Goal: Contribute content

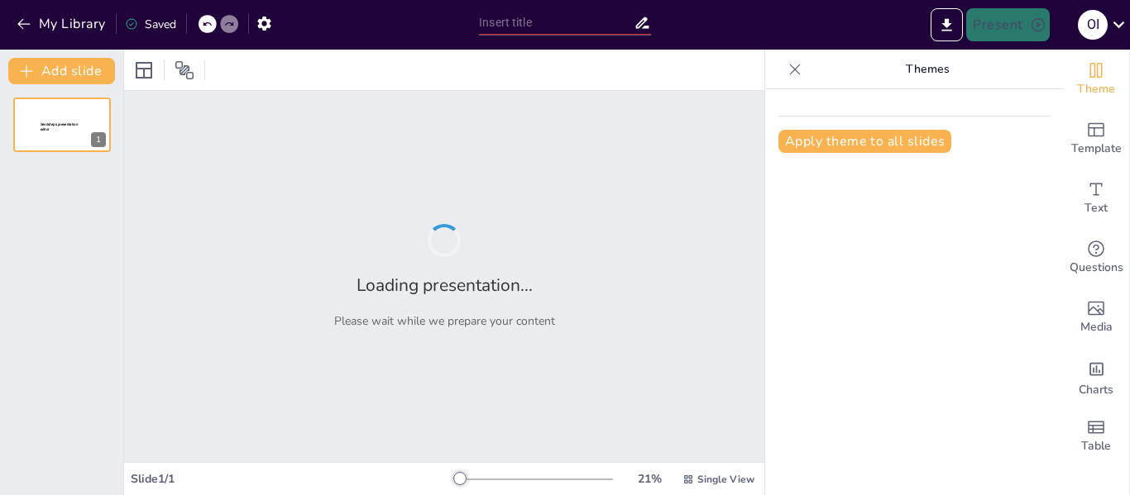
type input "El Triángulo del Conflicto: Actitudes, Comportamientos y Contradicciones"
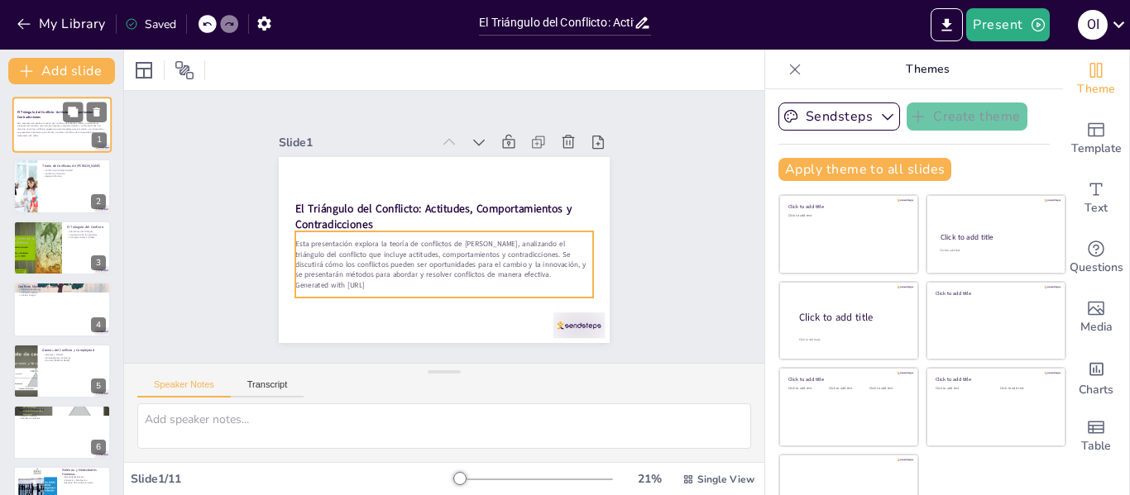
click at [55, 128] on p "Esta presentación explora la teoría de conflictos de [PERSON_NAME], analizando …" at bounding box center [61, 128] width 89 height 12
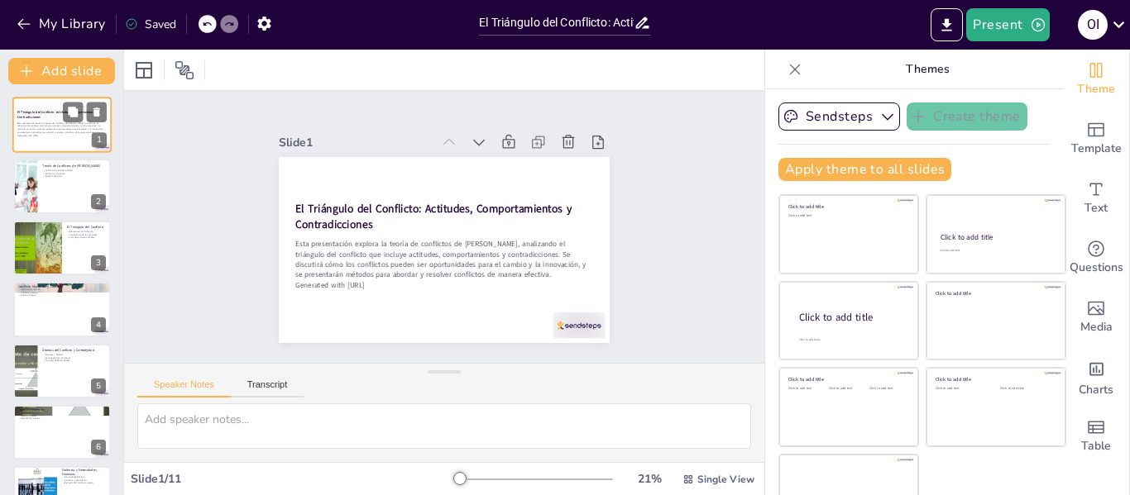
click at [55, 128] on p "Esta presentación explora la teoría de conflictos de [PERSON_NAME], analizando …" at bounding box center [61, 128] width 89 height 12
click at [55, 189] on div at bounding box center [61, 187] width 99 height 56
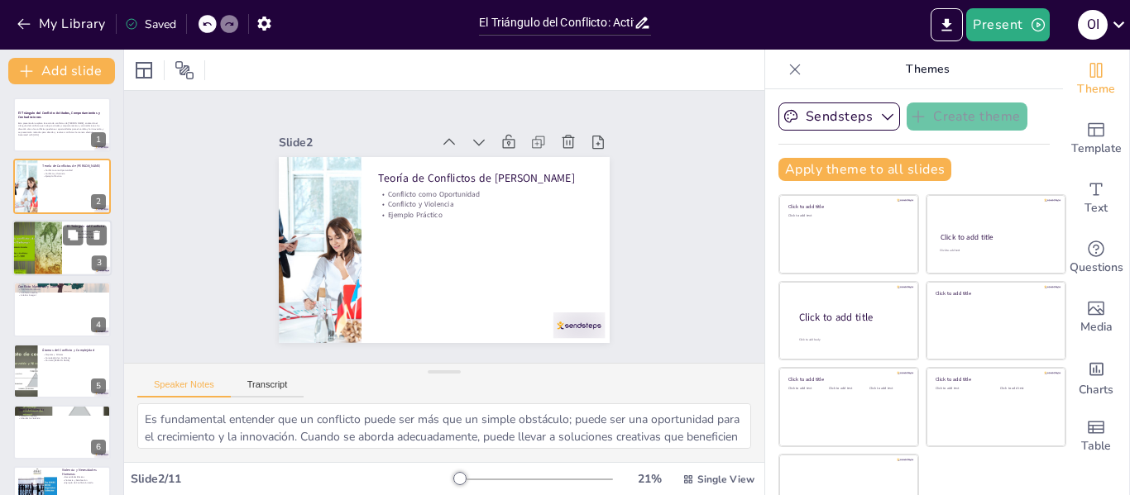
click at [58, 227] on div at bounding box center [37, 248] width 74 height 56
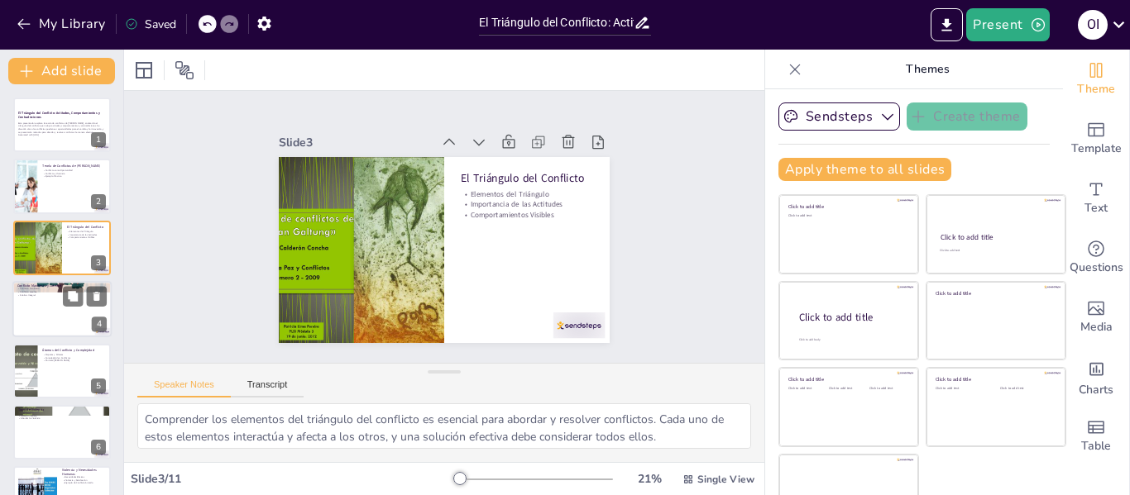
click at [50, 303] on div at bounding box center [61, 309] width 99 height 56
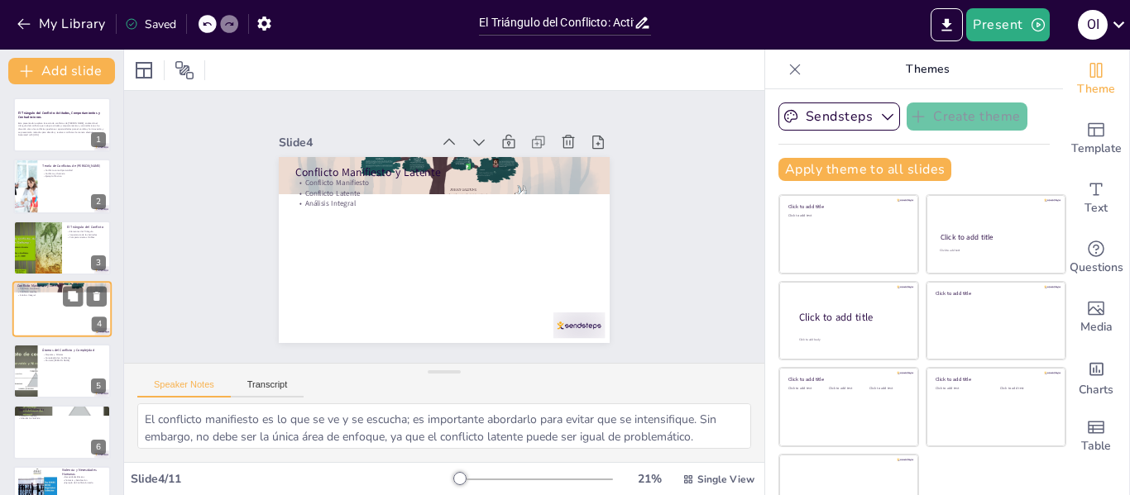
scroll to position [20, 0]
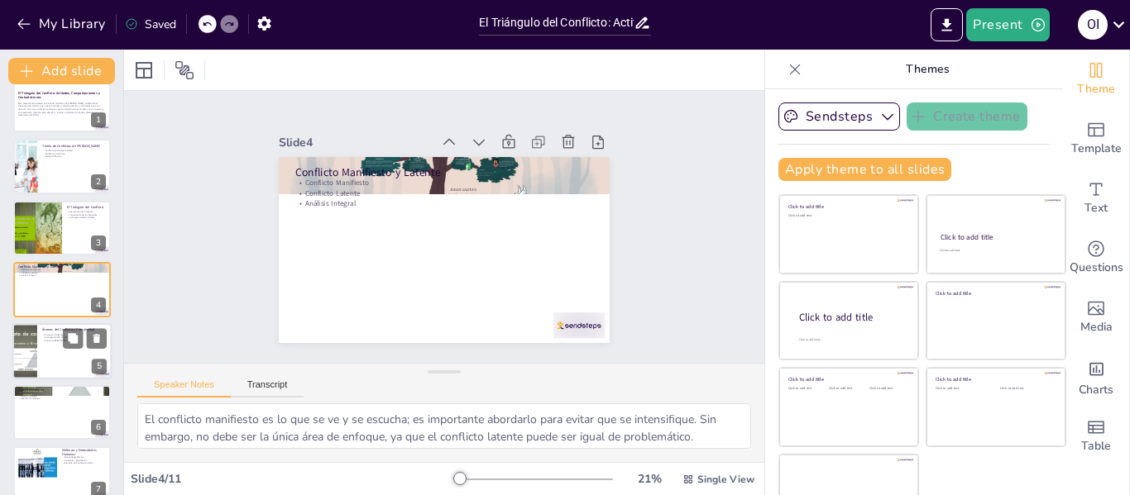
click at [51, 347] on div at bounding box center [61, 351] width 99 height 56
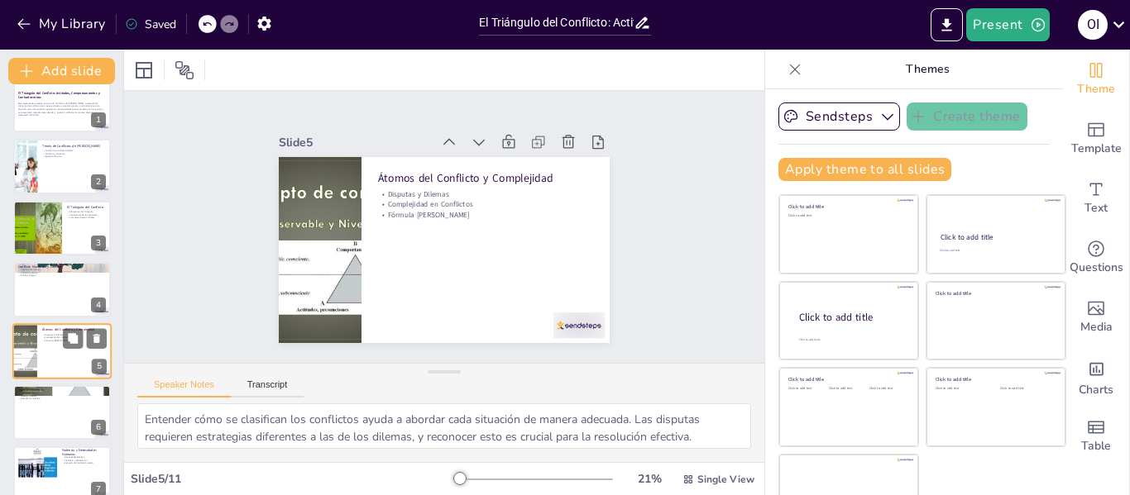
scroll to position [81, 0]
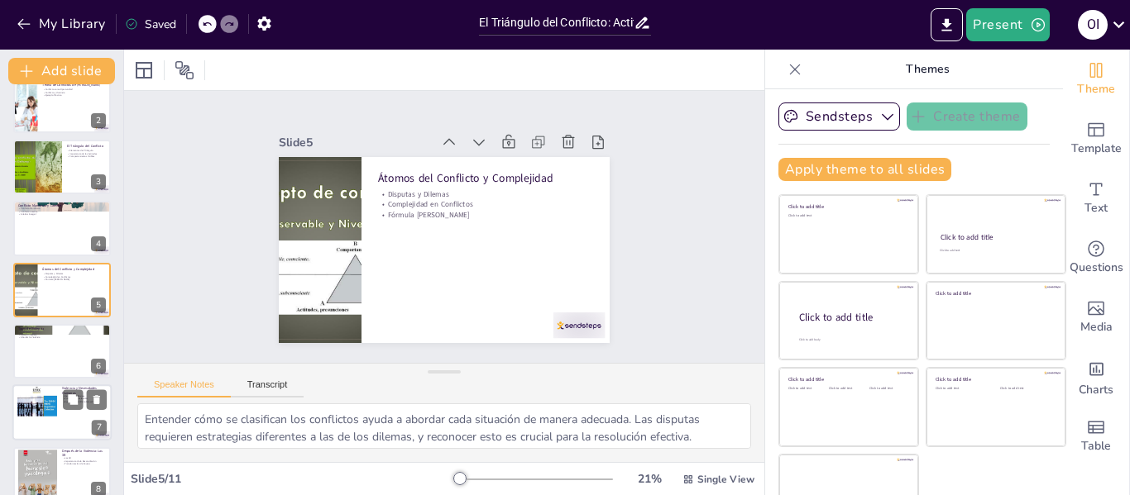
click at [51, 407] on div at bounding box center [37, 413] width 40 height 56
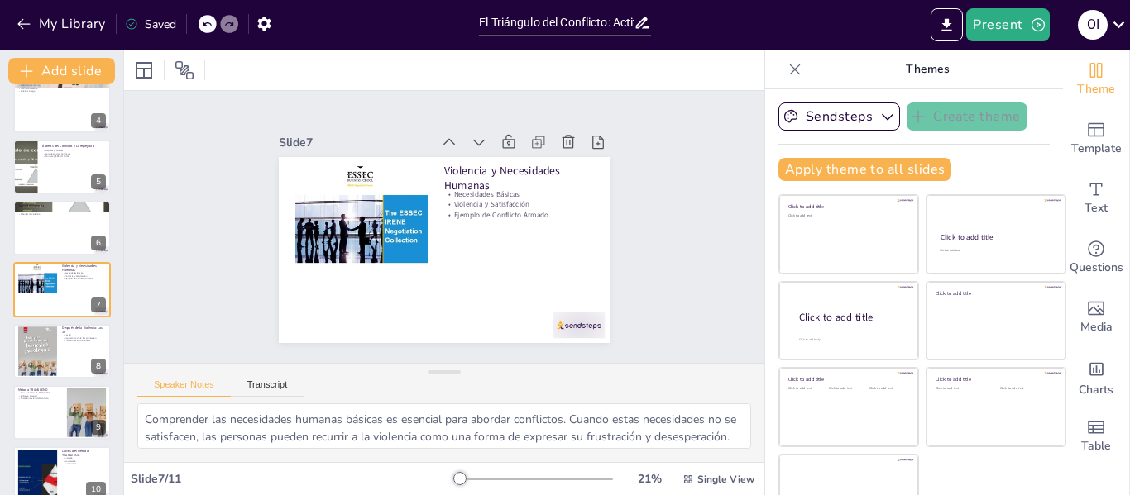
scroll to position [285, 0]
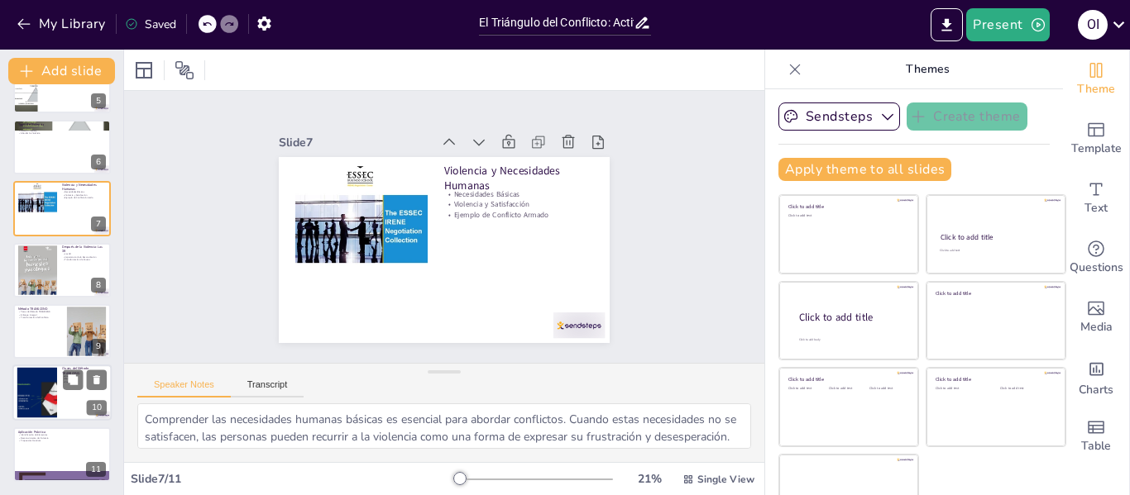
click at [61, 391] on div at bounding box center [61, 394] width 99 height 56
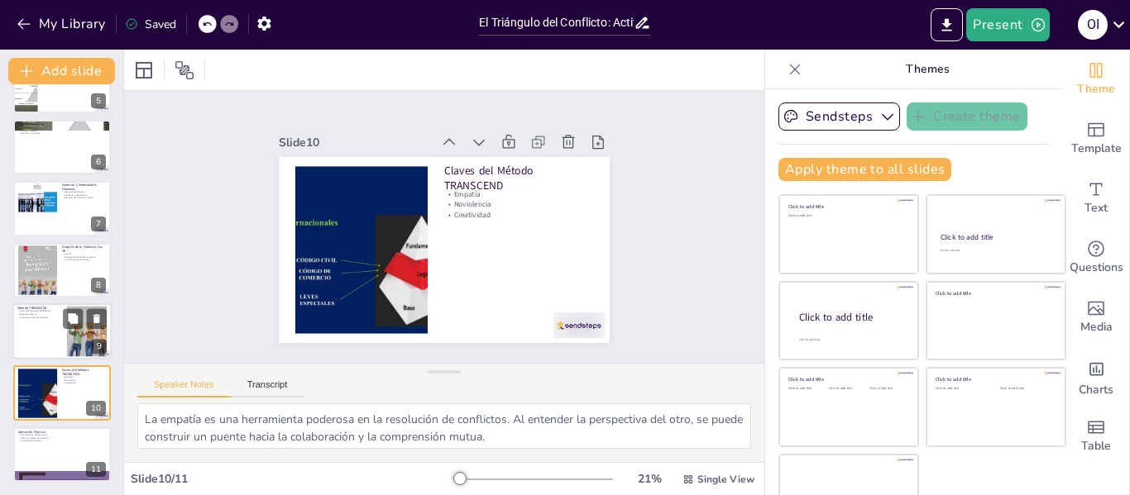
click at [41, 339] on div at bounding box center [61, 332] width 99 height 56
type textarea "Comprender los pasos del método TRANSCEND es crucial para aplicar su enfoque de…"
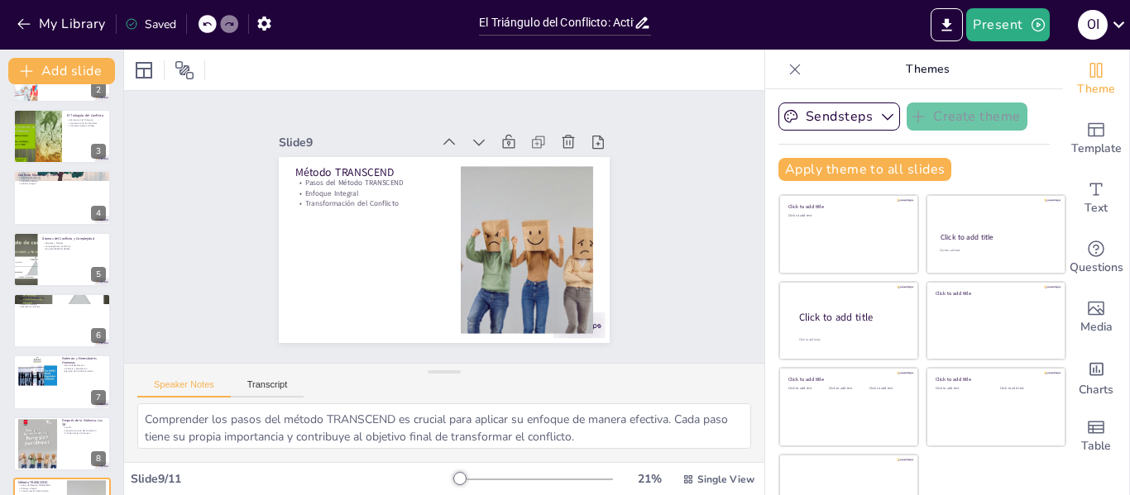
scroll to position [0, 0]
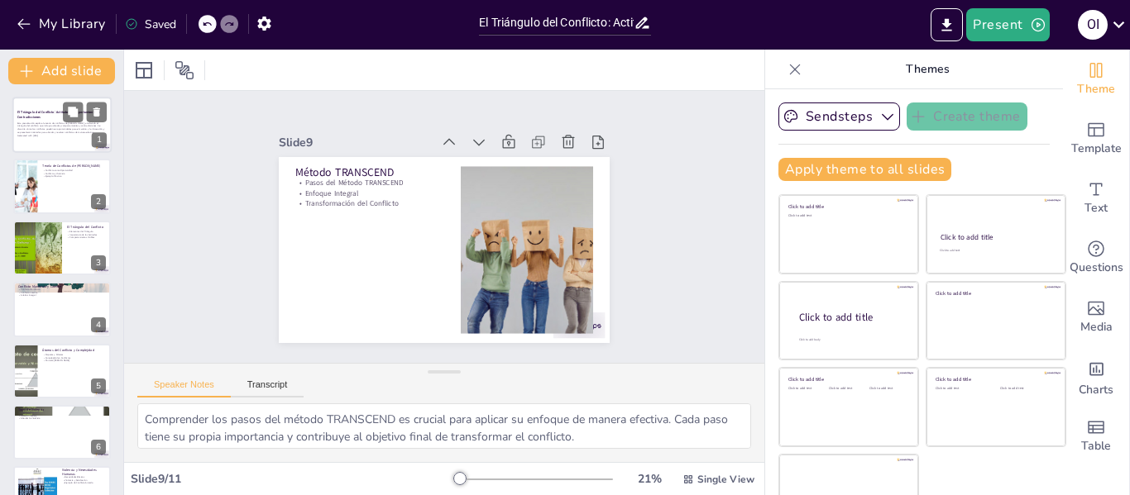
click at [56, 132] on p "Esta presentación explora la teoría de conflictos de [PERSON_NAME], analizando …" at bounding box center [61, 128] width 89 height 12
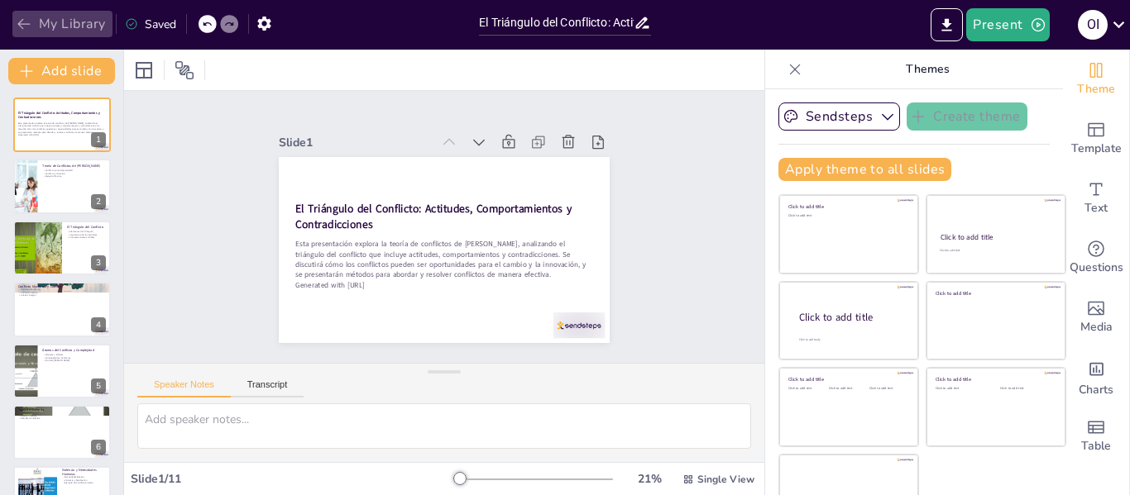
click at [24, 22] on icon "button" at bounding box center [24, 24] width 17 height 17
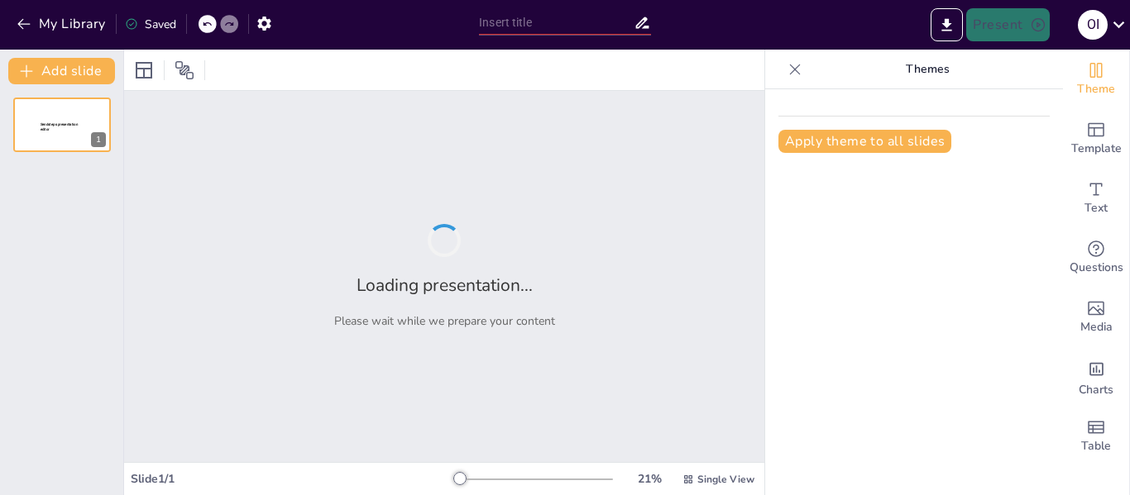
type input "El Triángulo del Conflicto: Actitudes, Comportamientos y Contradicciones"
